Goal: Information Seeking & Learning: Find contact information

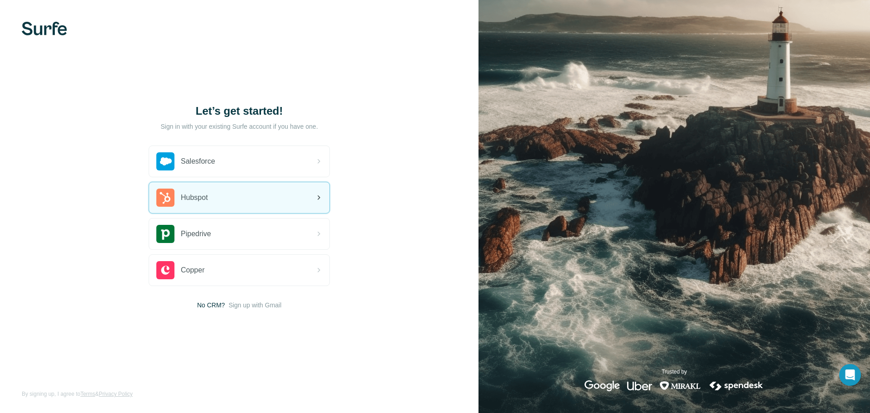
click at [208, 206] on div "Hubspot" at bounding box center [182, 197] width 52 height 18
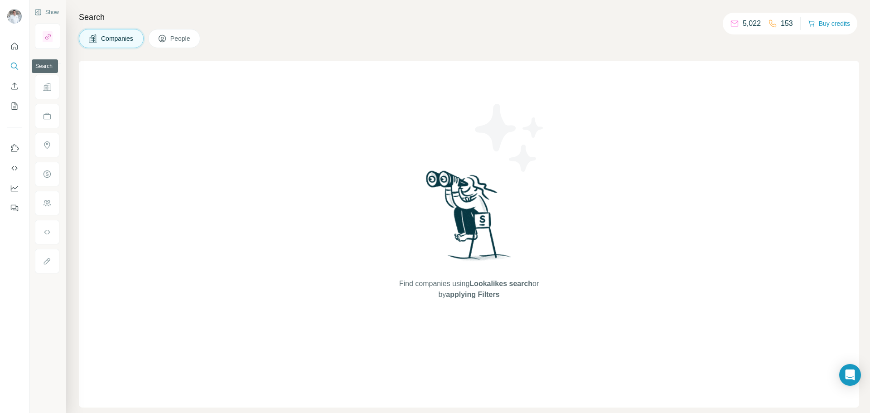
click at [15, 67] on icon "Search" at bounding box center [14, 66] width 9 height 9
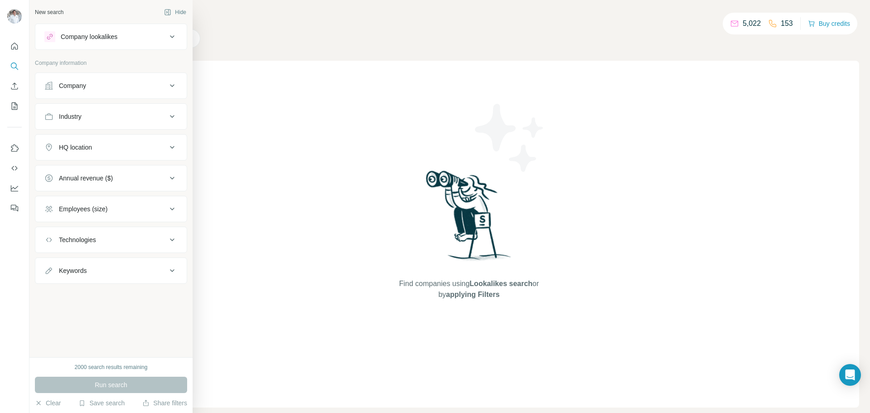
click at [89, 63] on p "Company information" at bounding box center [111, 63] width 152 height 8
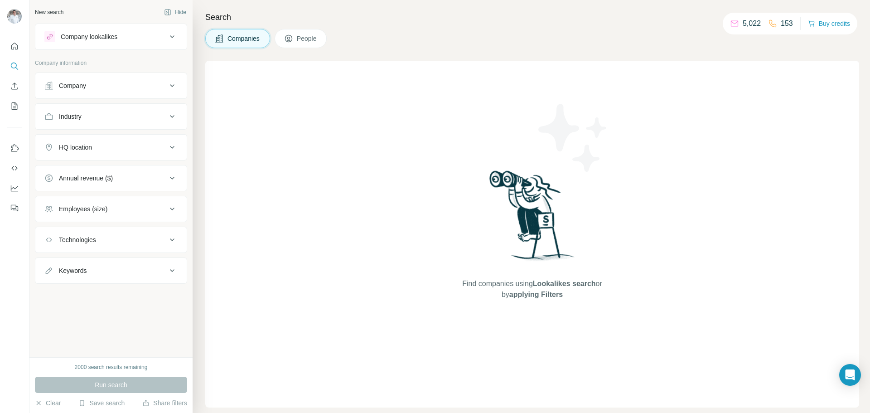
click at [89, 63] on p "Company information" at bounding box center [111, 63] width 152 height 8
click at [91, 84] on div "Company" at bounding box center [105, 85] width 122 height 9
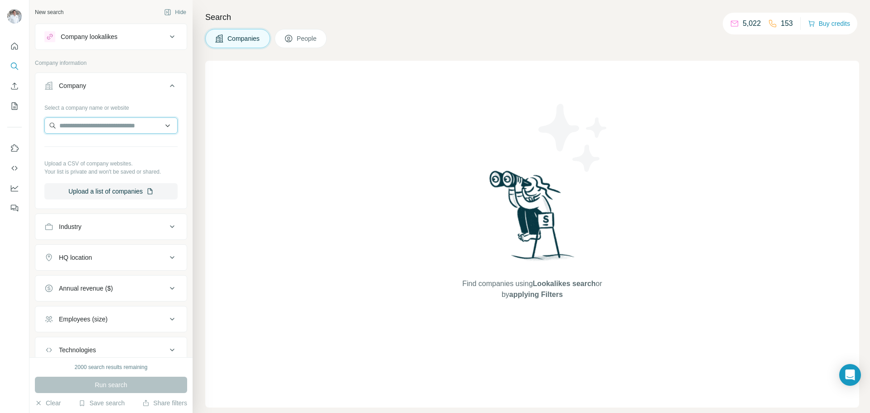
click at [83, 122] on input "text" at bounding box center [110, 125] width 133 height 16
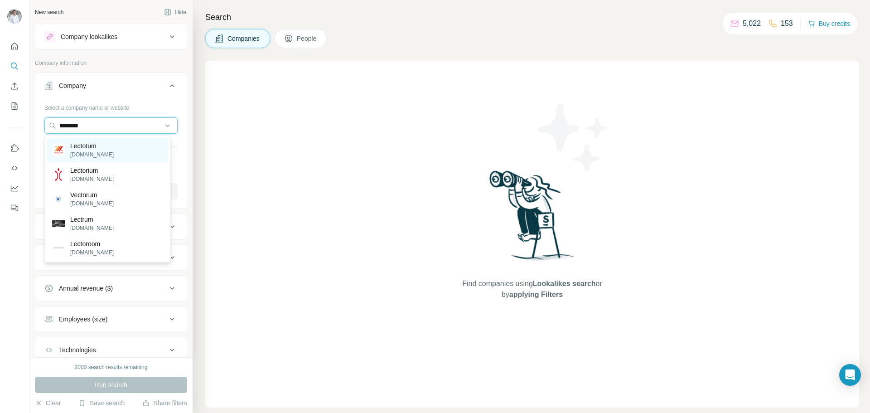
type input "********"
click at [80, 149] on p "Lectotum" at bounding box center [91, 145] width 43 height 9
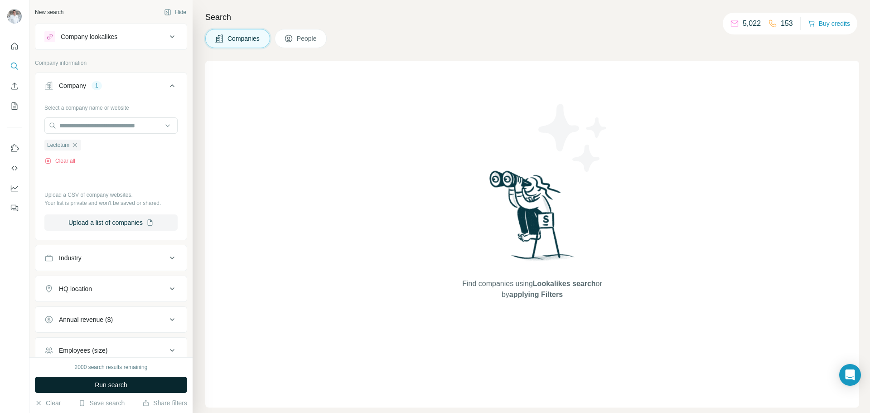
click at [116, 386] on span "Run search" at bounding box center [111, 384] width 33 height 9
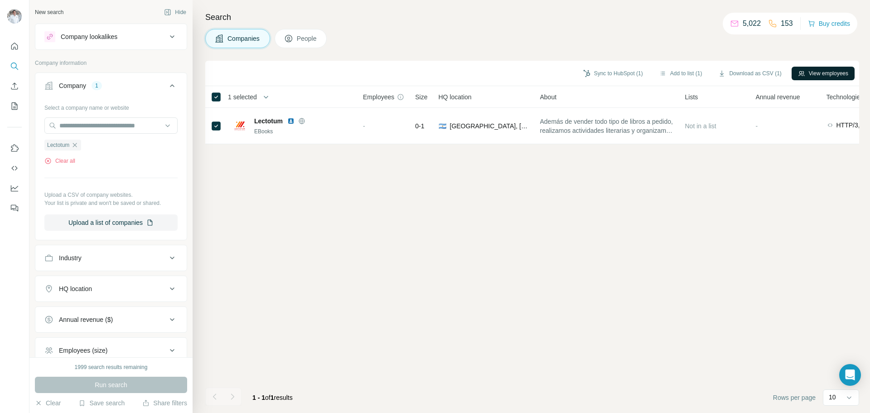
click at [823, 76] on button "View employees" at bounding box center [822, 74] width 63 height 14
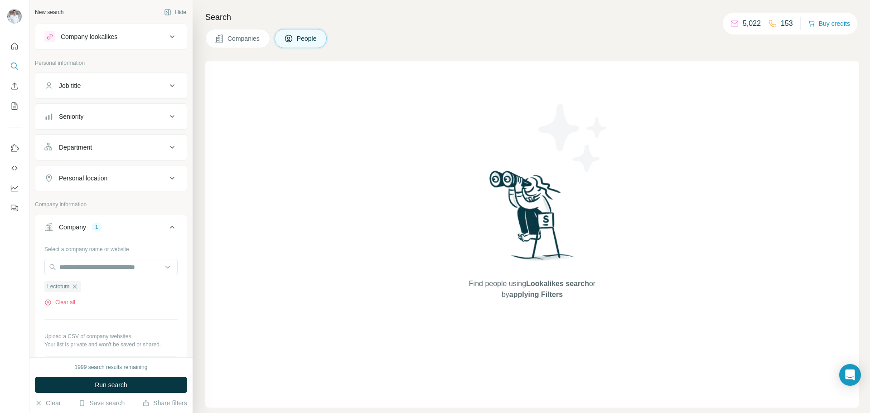
click at [236, 37] on span "Companies" at bounding box center [243, 38] width 33 height 9
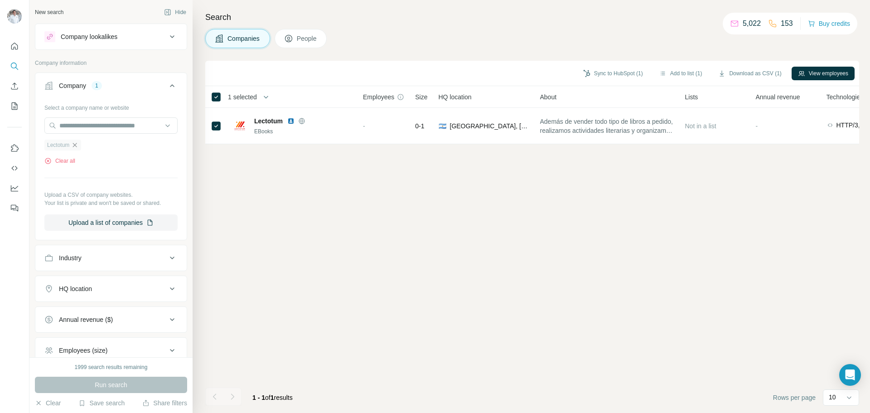
click at [78, 145] on icon "button" at bounding box center [74, 144] width 7 height 7
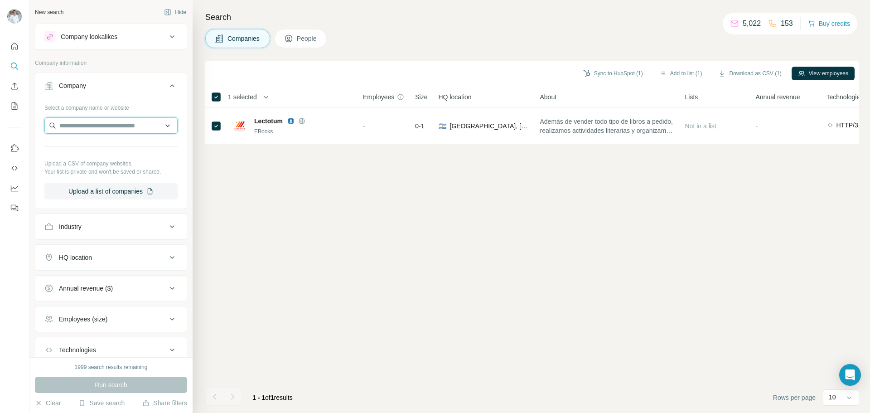
click at [77, 132] on input "text" at bounding box center [110, 125] width 133 height 16
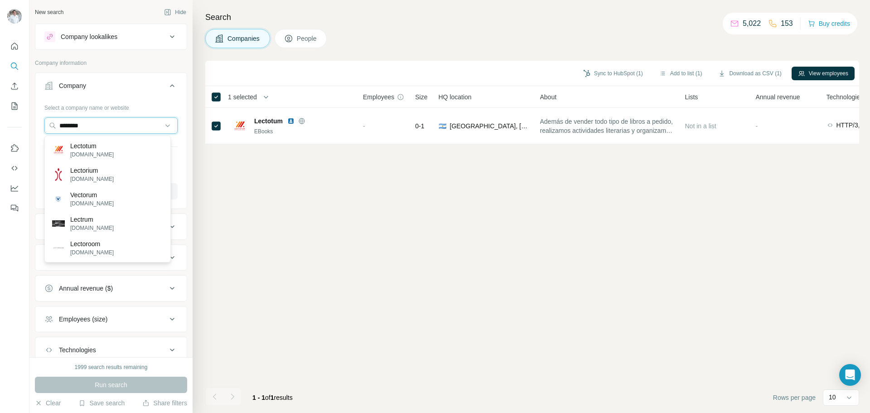
drag, startPoint x: 92, startPoint y: 127, endPoint x: 24, endPoint y: 125, distance: 68.0
click at [24, 125] on div "New search Hide Company lookalikes Company information Company Select a company…" at bounding box center [435, 206] width 870 height 413
paste input "**********"
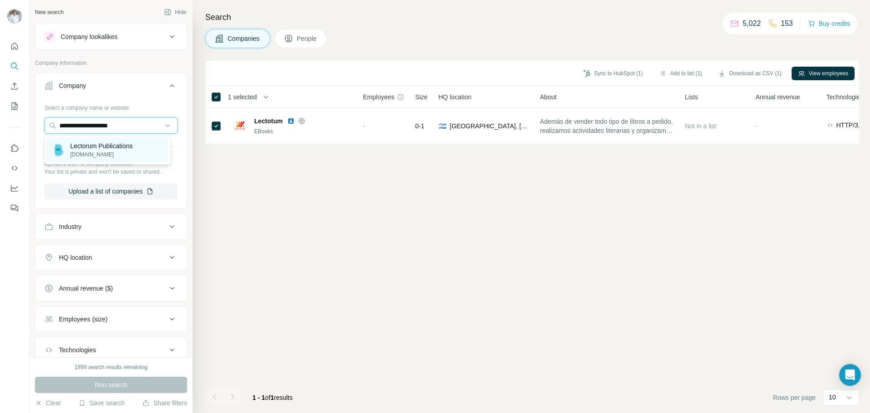
type input "**********"
click at [98, 153] on p "lectorum.com" at bounding box center [101, 154] width 63 height 8
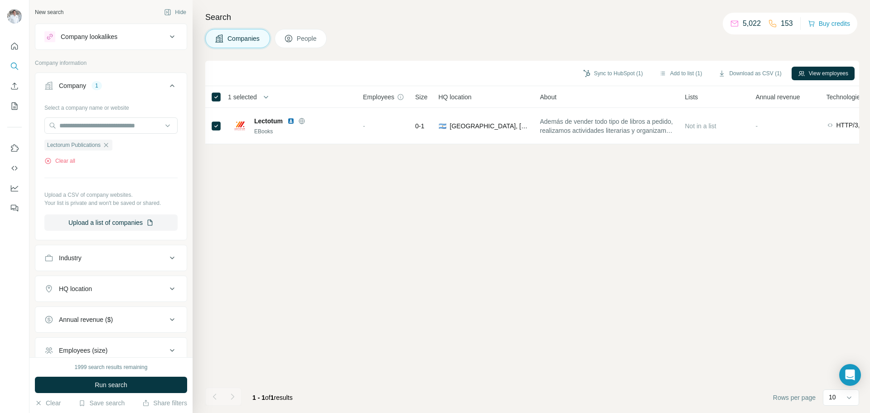
click at [108, 380] on span "Run search" at bounding box center [111, 384] width 33 height 9
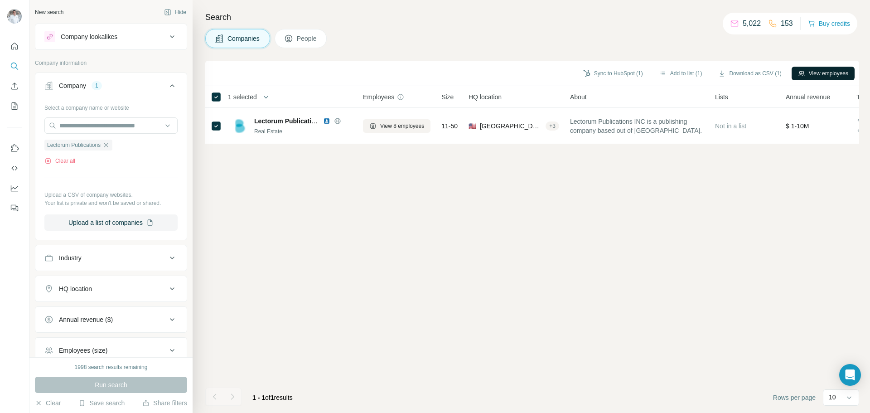
click at [808, 71] on button "View employees" at bounding box center [822, 74] width 63 height 14
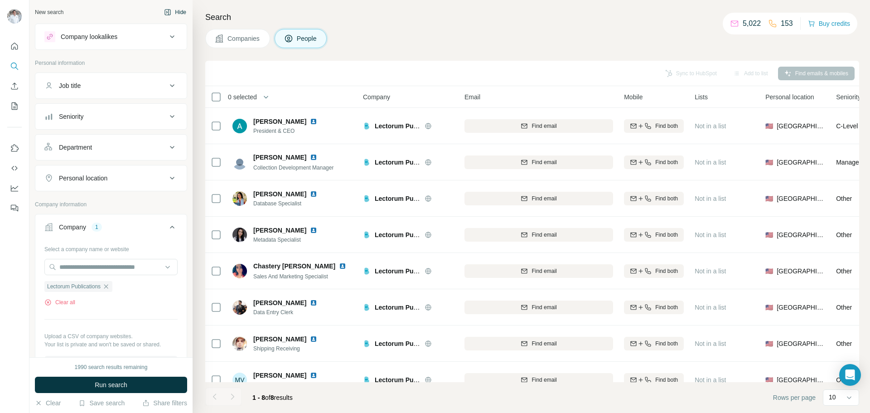
click at [171, 14] on button "Hide" at bounding box center [175, 12] width 35 height 14
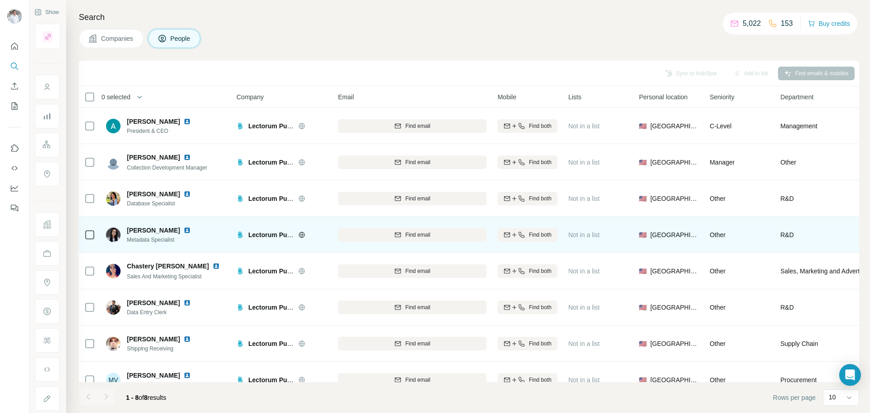
scroll to position [20, 0]
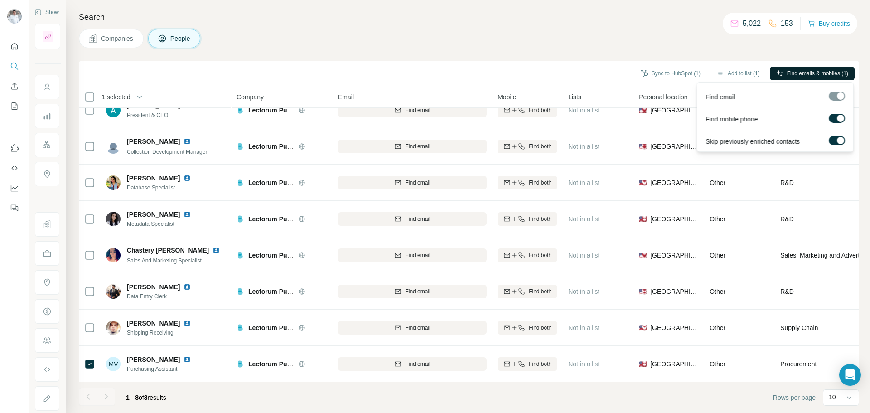
click at [796, 73] on span "Find emails & mobiles (1)" at bounding box center [817, 73] width 61 height 8
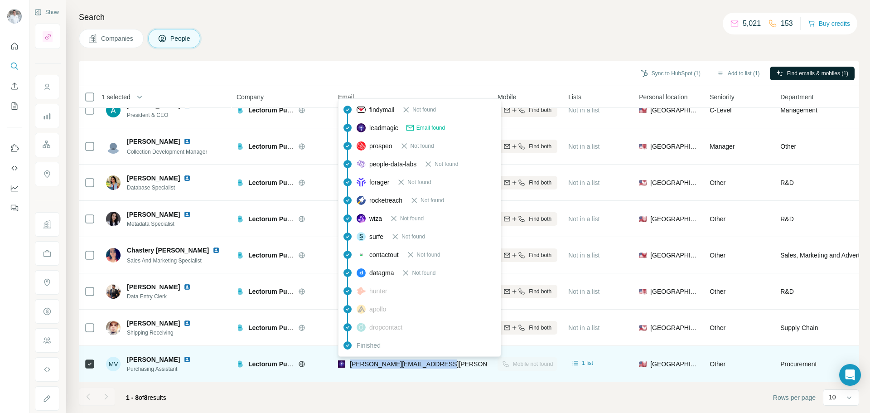
drag, startPoint x: 443, startPoint y: 360, endPoint x: 352, endPoint y: 358, distance: 91.1
click at [352, 358] on div "marcos.ventura@lectorum.com" at bounding box center [412, 363] width 149 height 25
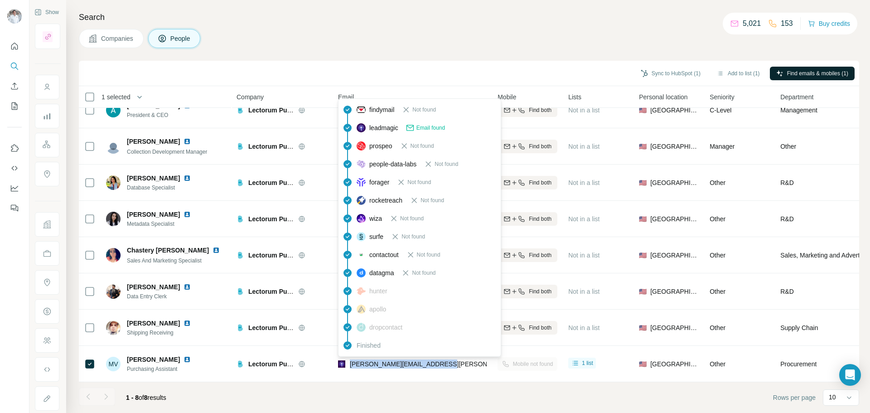
copy span "marcos.ventura@lectorum.com"
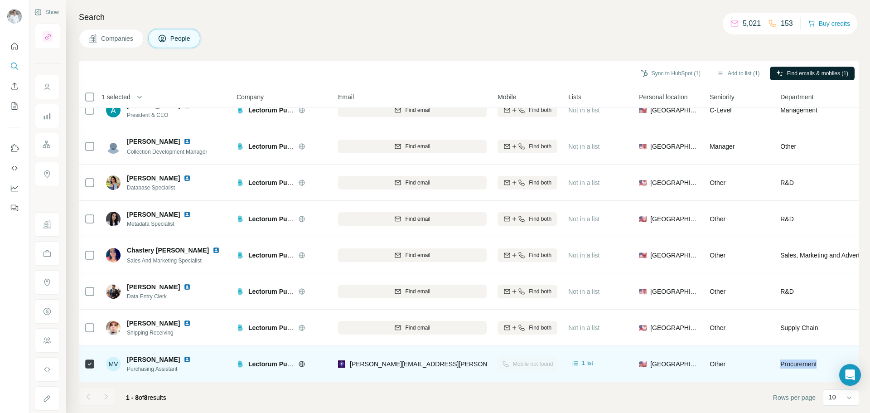
drag, startPoint x: 819, startPoint y: 356, endPoint x: 778, endPoint y: 360, distance: 41.5
click at [778, 360] on td "Procurement" at bounding box center [825, 364] width 101 height 36
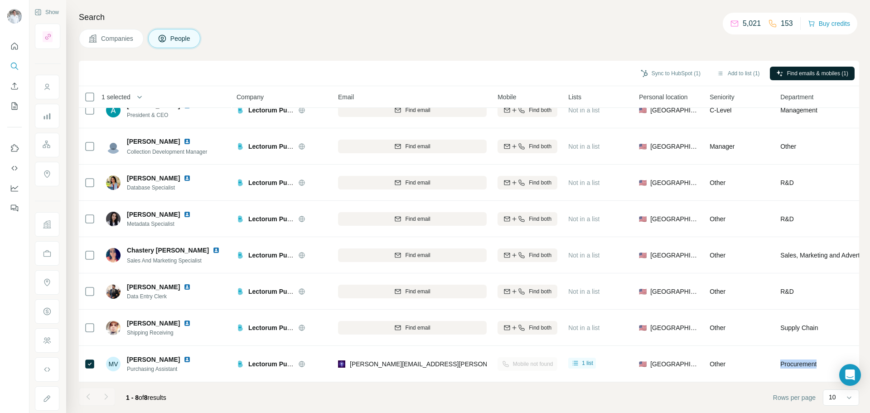
copy span "Procurement"
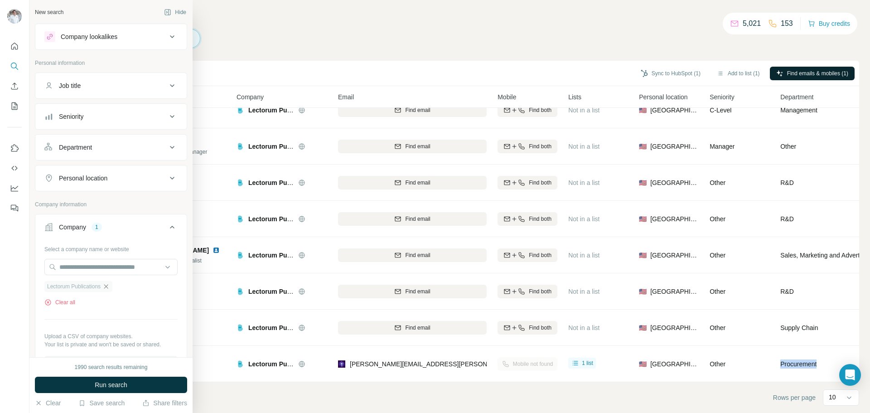
click at [107, 285] on icon "button" at bounding box center [105, 286] width 7 height 7
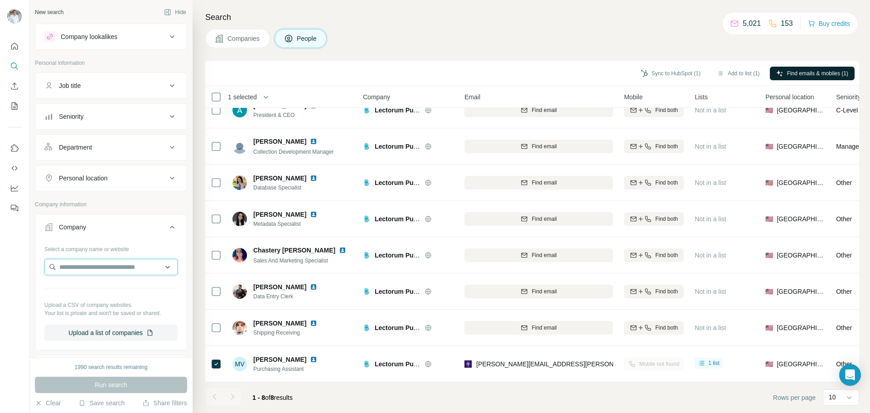
click at [75, 272] on input "text" at bounding box center [110, 267] width 133 height 16
paste input "**********"
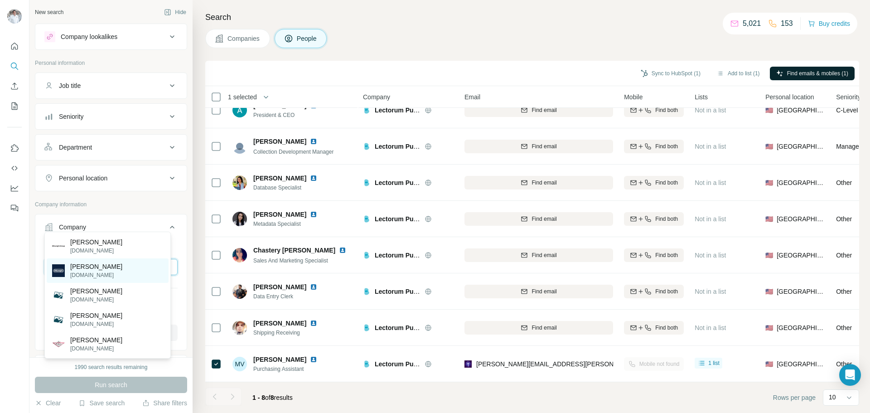
scroll to position [45, 0]
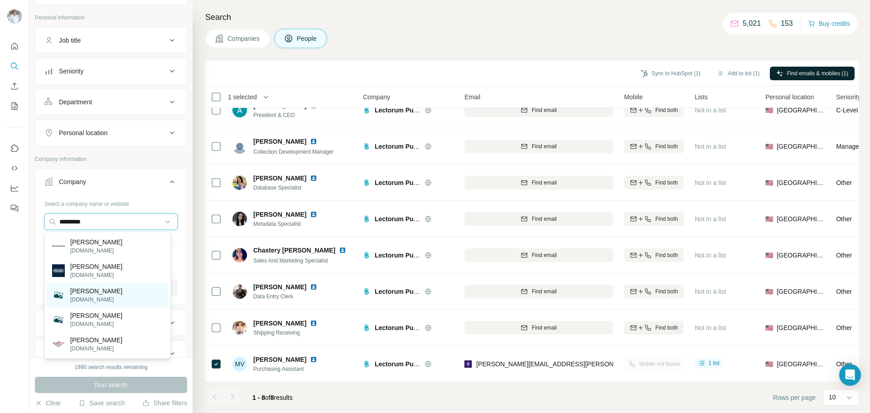
type input "********"
click at [101, 297] on p "delonghishopusa.com" at bounding box center [96, 299] width 52 height 8
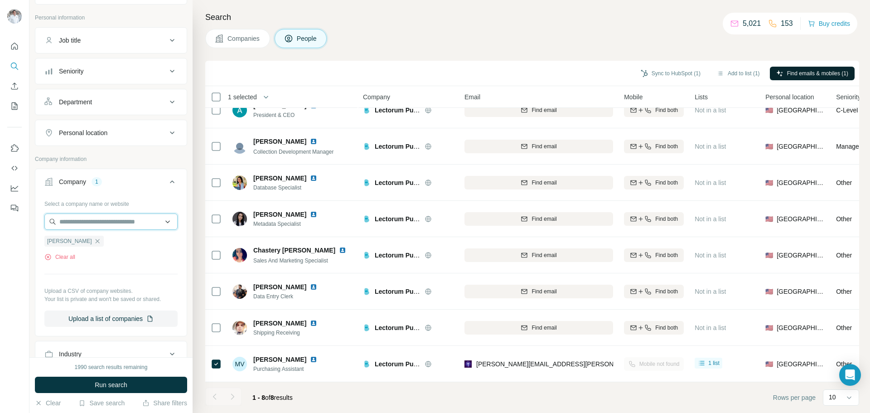
click at [96, 222] on input "text" at bounding box center [110, 221] width 133 height 16
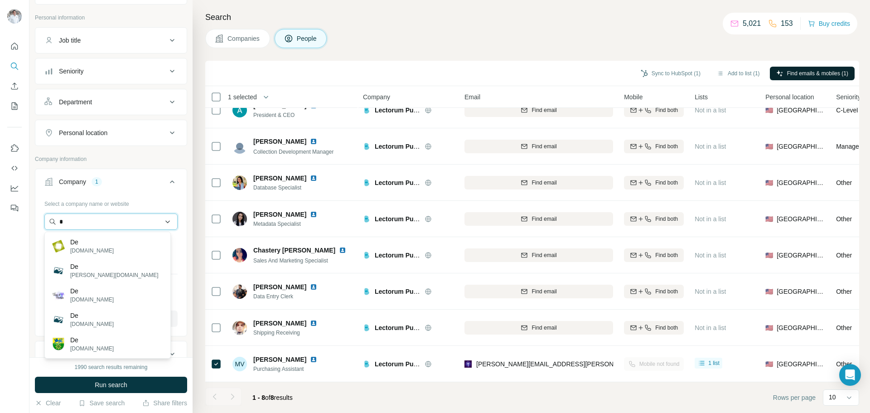
paste input "**********"
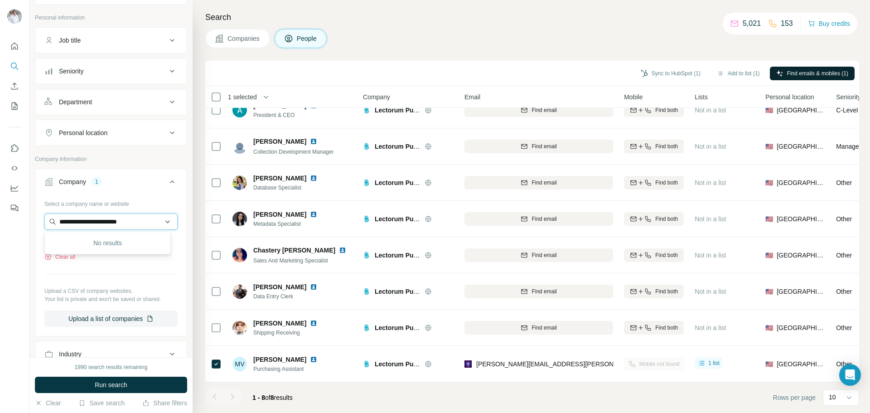
drag, startPoint x: 64, startPoint y: 221, endPoint x: 55, endPoint y: 219, distance: 9.3
click at [55, 219] on input "**********" at bounding box center [110, 221] width 133 height 16
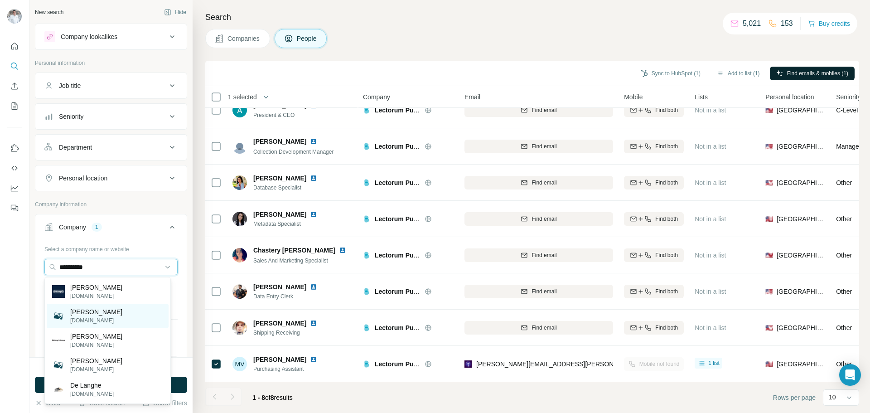
type input "*********"
click at [87, 317] on p "delonghishopusa.com" at bounding box center [96, 320] width 52 height 8
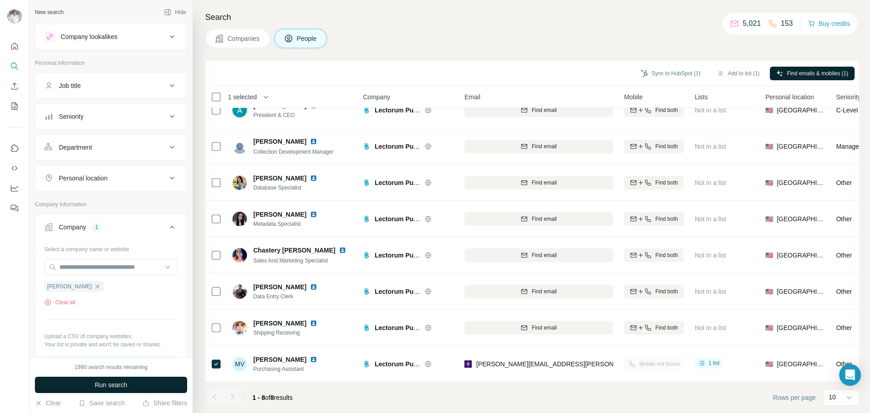
click at [108, 388] on span "Run search" at bounding box center [111, 384] width 33 height 9
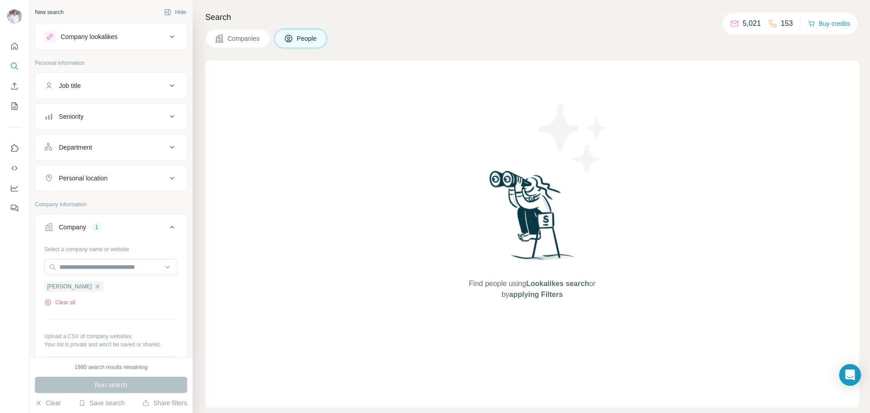
click at [231, 37] on span "Companies" at bounding box center [243, 38] width 33 height 9
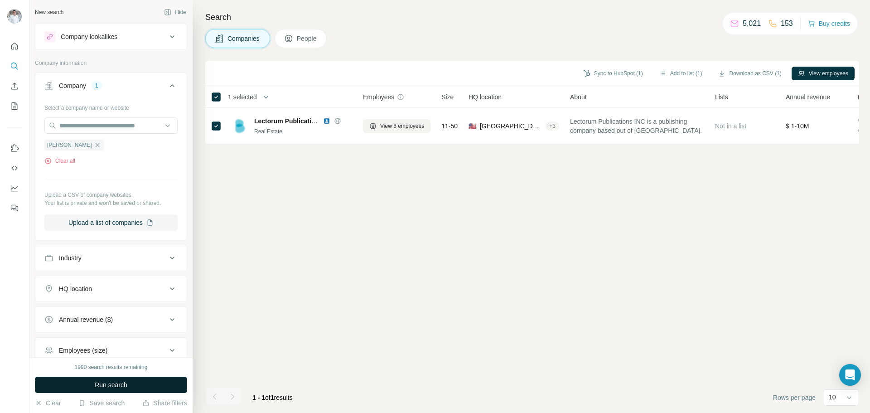
click at [108, 390] on button "Run search" at bounding box center [111, 384] width 152 height 16
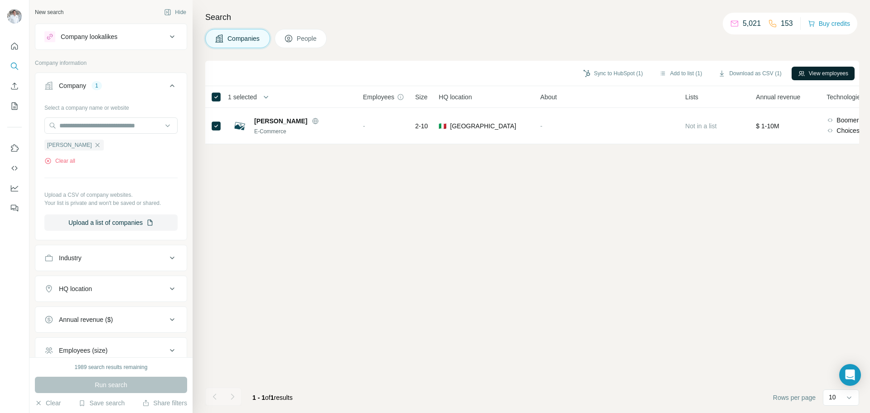
click at [821, 72] on button "View employees" at bounding box center [822, 74] width 63 height 14
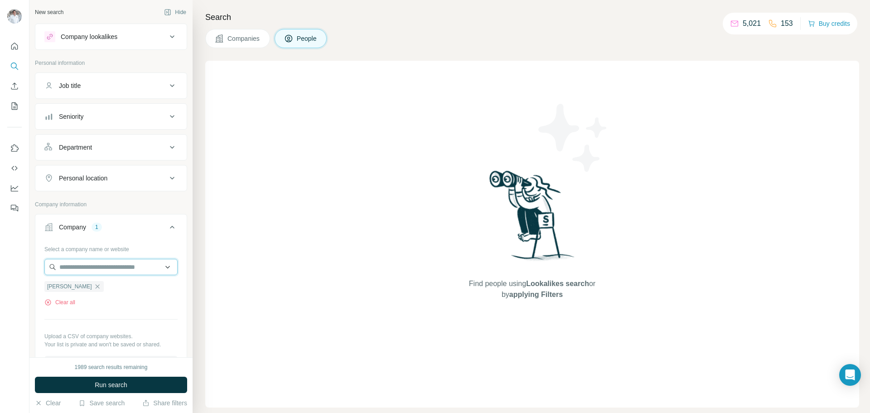
click at [75, 267] on input "text" at bounding box center [110, 267] width 133 height 16
type input "*"
click at [37, 245] on div "Select a company name or website De'Longhi Clear all Upload a CSV of company we…" at bounding box center [110, 310] width 151 height 138
click at [76, 271] on input "text" at bounding box center [110, 267] width 133 height 16
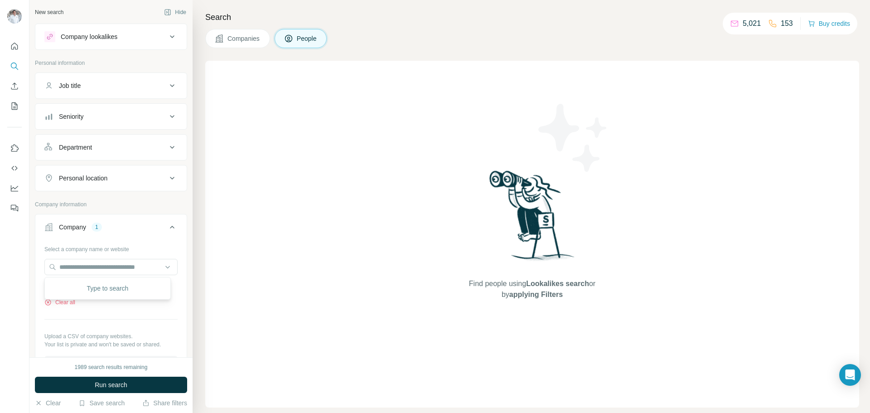
click at [103, 248] on div "Select a company name or website" at bounding box center [110, 247] width 133 height 12
click at [90, 265] on input "text" at bounding box center [110, 267] width 133 height 16
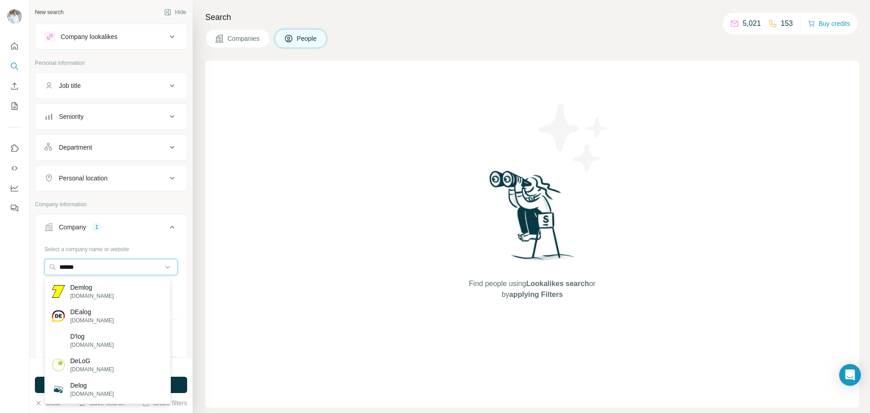
type input "******"
